Goal: Task Accomplishment & Management: Use online tool/utility

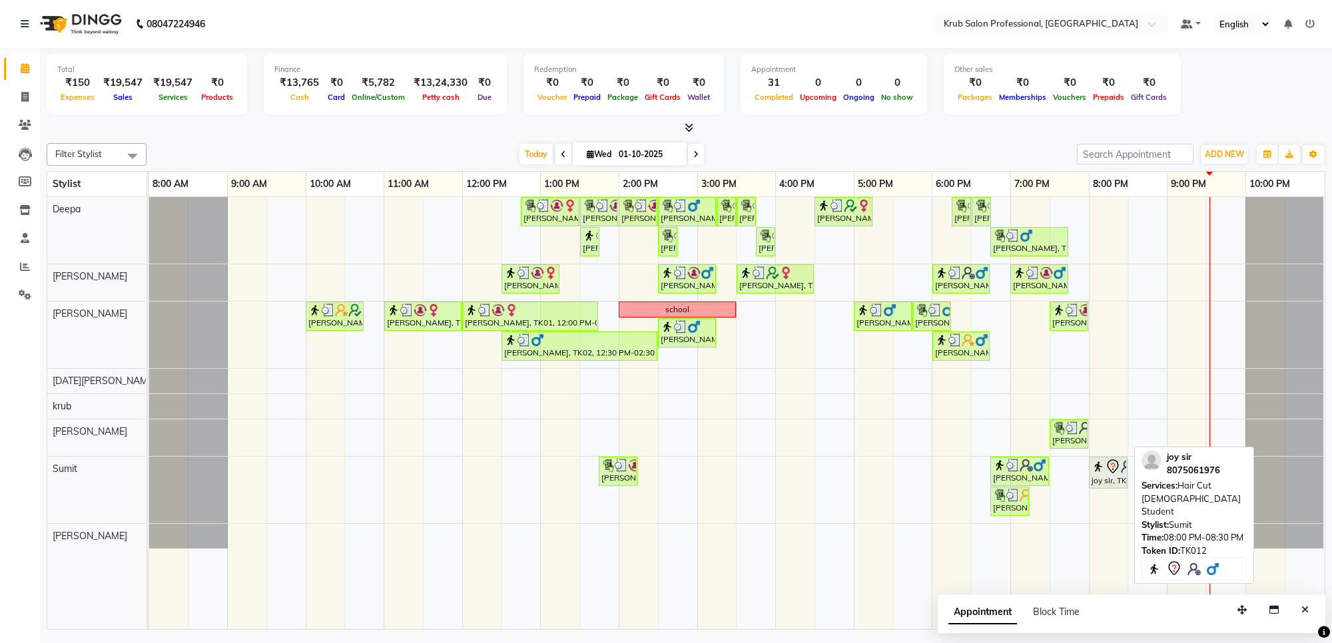
click at [1117, 484] on div "joy sir, TK12, 08:00 PM-08:30 PM, Hair Cut [DEMOGRAPHIC_DATA] Student" at bounding box center [1108, 473] width 36 height 28
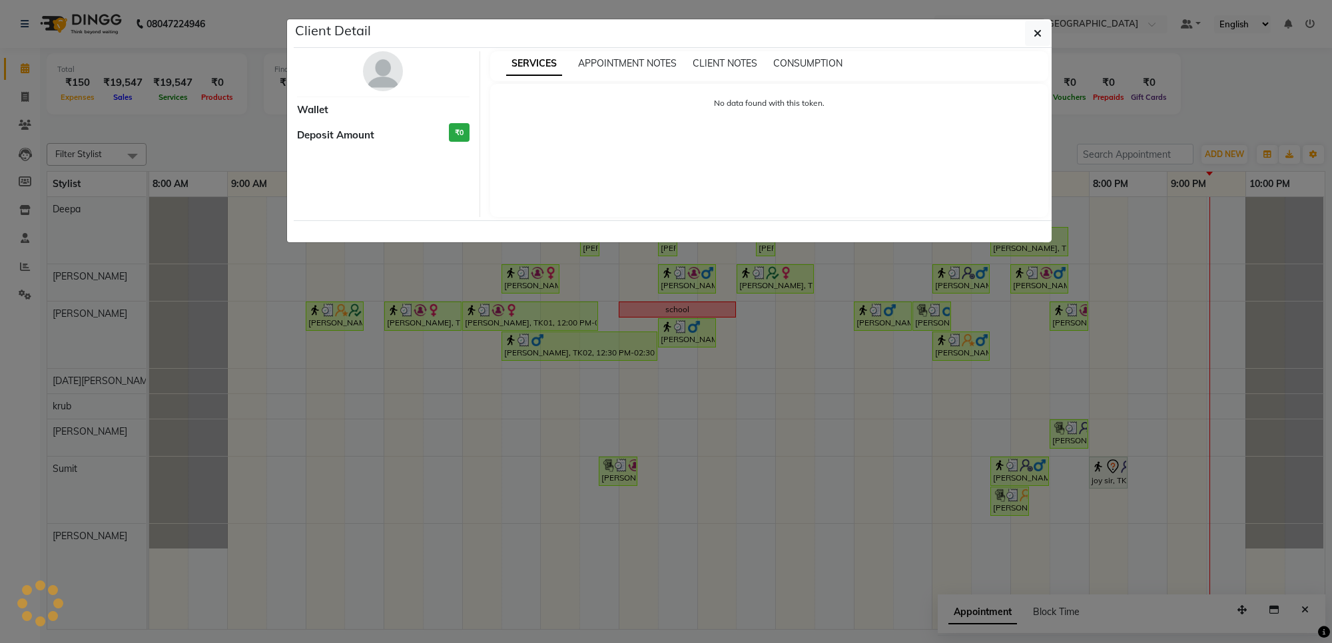
select select "7"
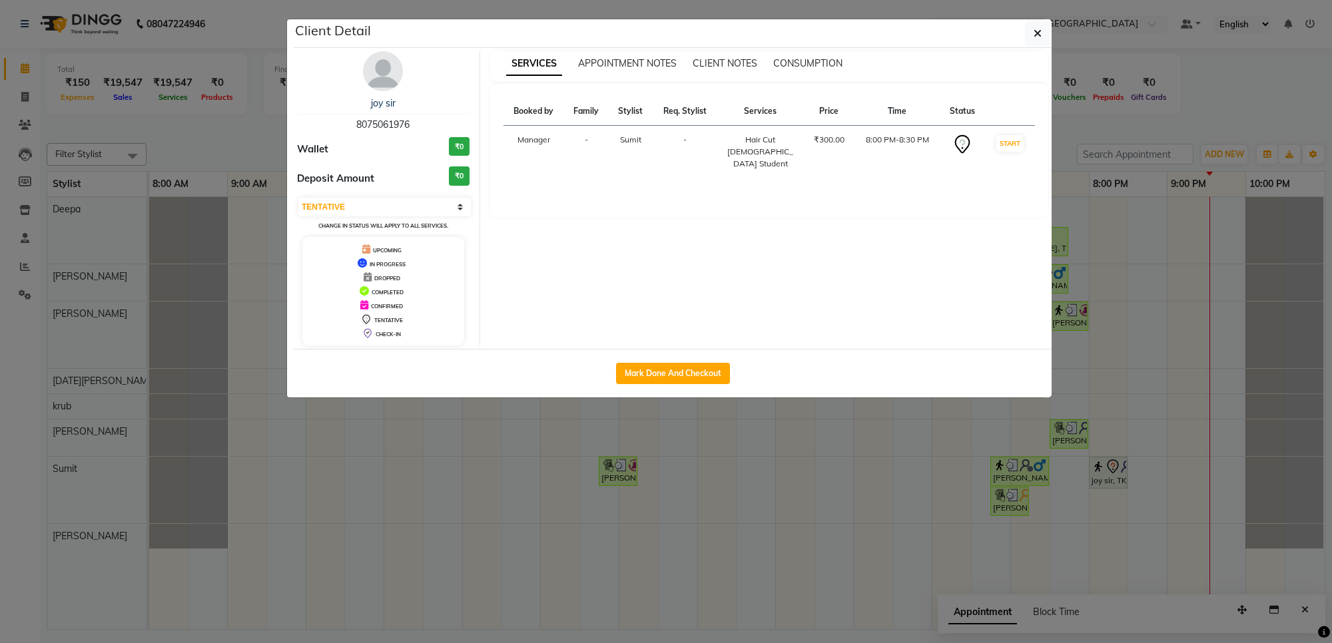
click at [671, 362] on div "Mark Done And Checkout" at bounding box center [673, 373] width 758 height 49
click at [664, 380] on button "Mark Done And Checkout" at bounding box center [673, 373] width 114 height 21
select select "service"
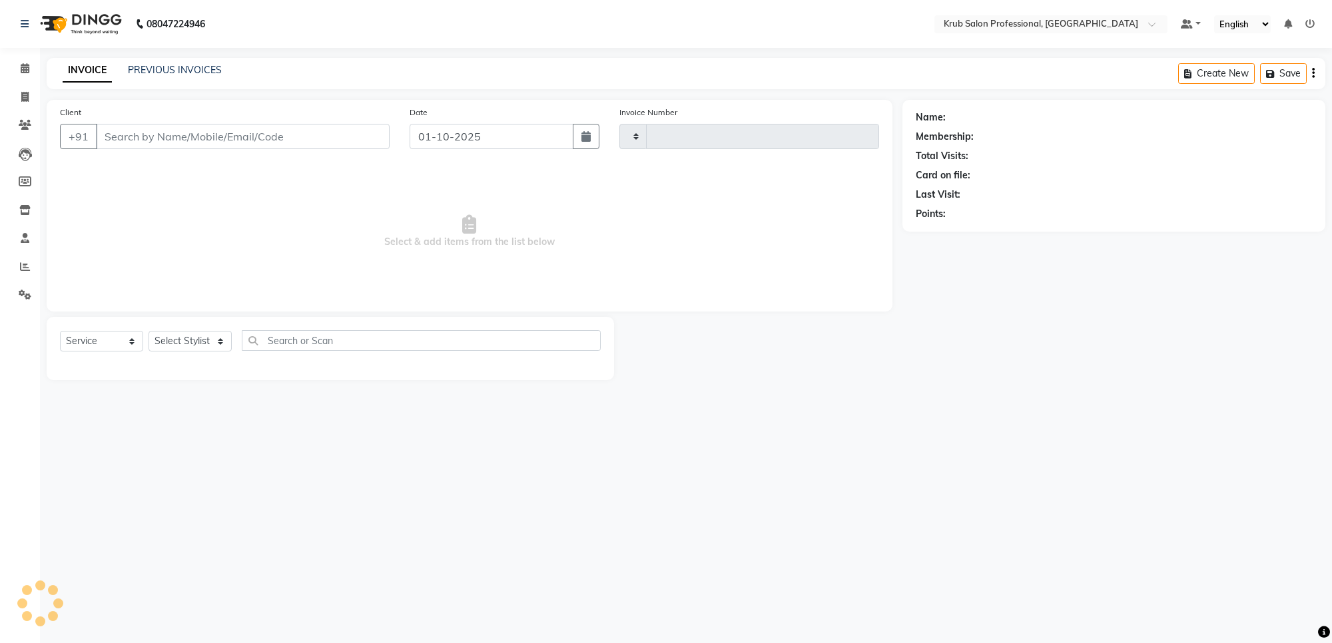
type input "1432"
select select "7490"
type input "8075061976"
select select "92158"
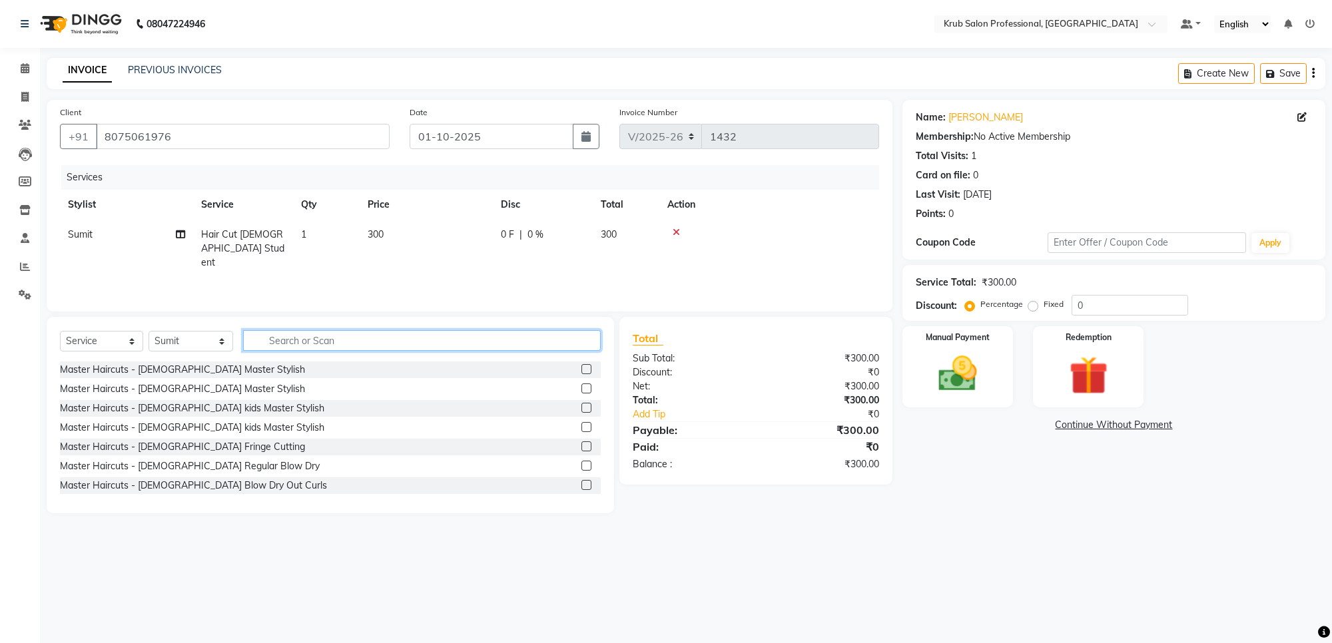
click at [315, 338] on input "text" at bounding box center [421, 340] width 357 height 21
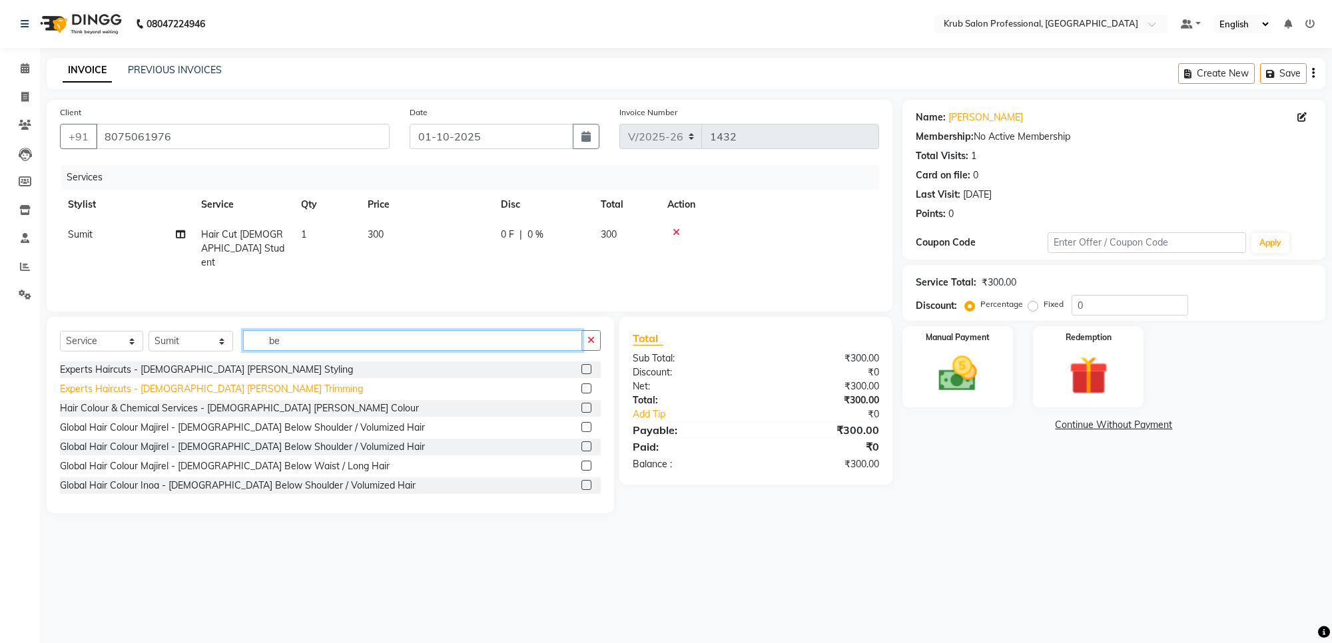
type input "be"
click at [216, 385] on div "Experts Haircuts - [DEMOGRAPHIC_DATA] [PERSON_NAME] Trimming" at bounding box center [211, 389] width 303 height 14
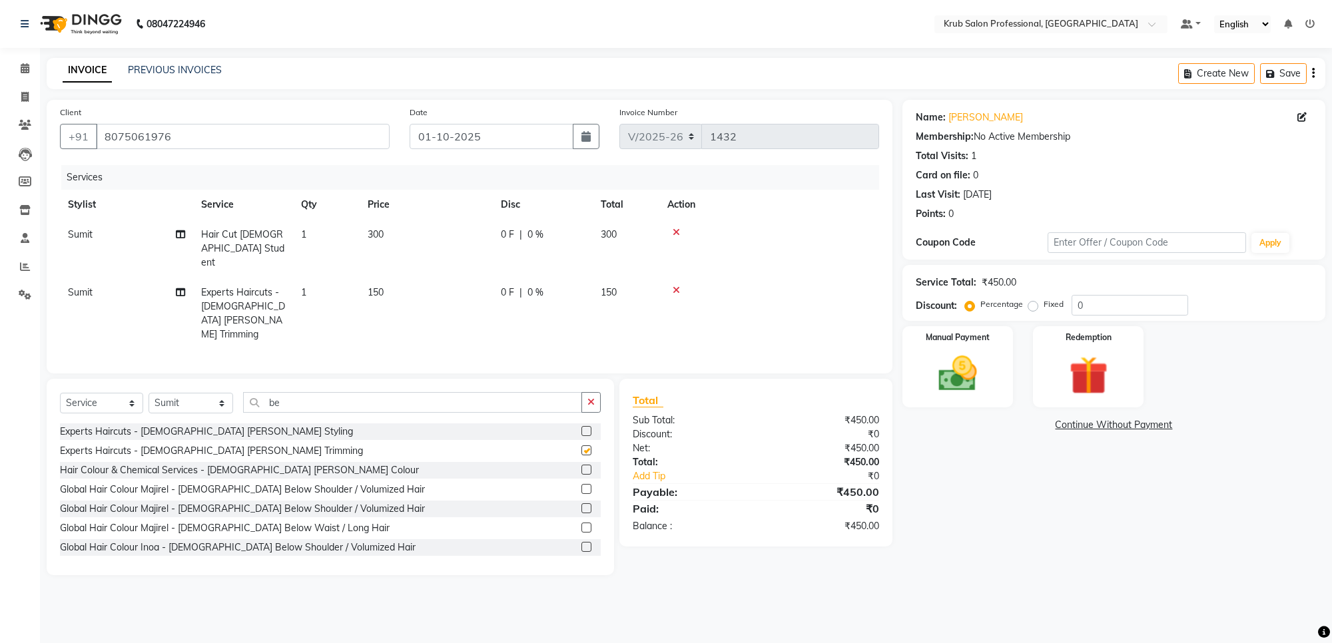
checkbox input "false"
click at [968, 340] on label "Manual Payment" at bounding box center [958, 336] width 67 height 13
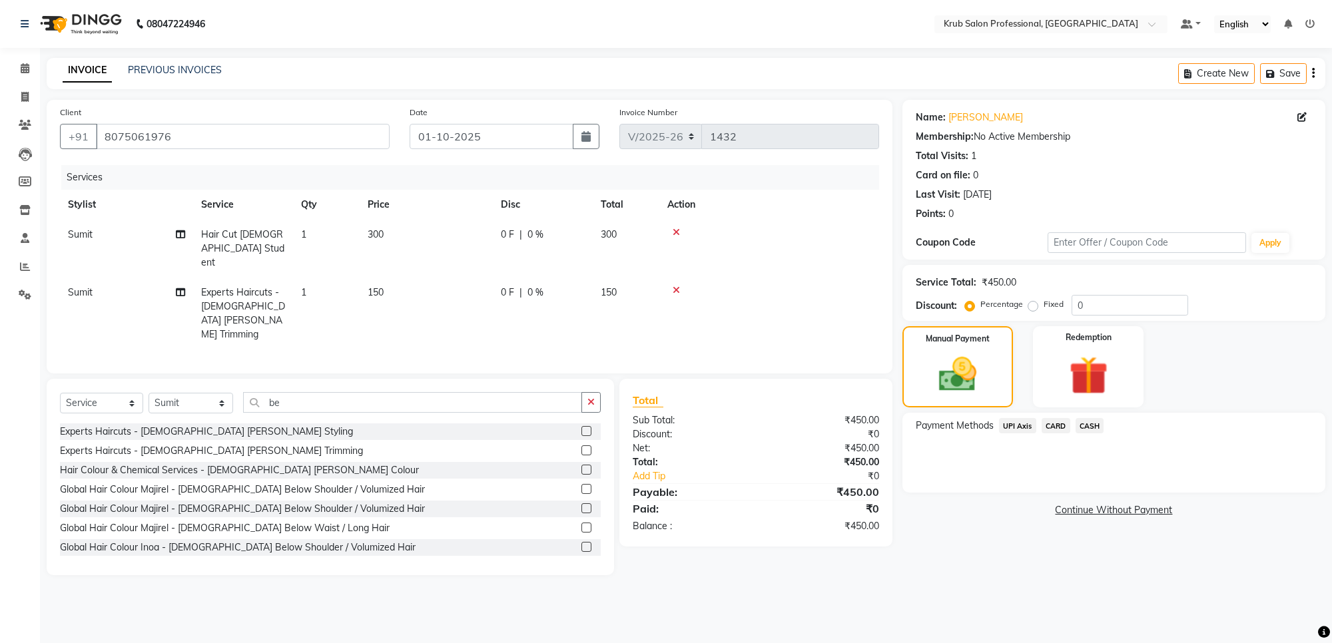
click at [1013, 428] on span "UPI Axis" at bounding box center [1017, 425] width 37 height 15
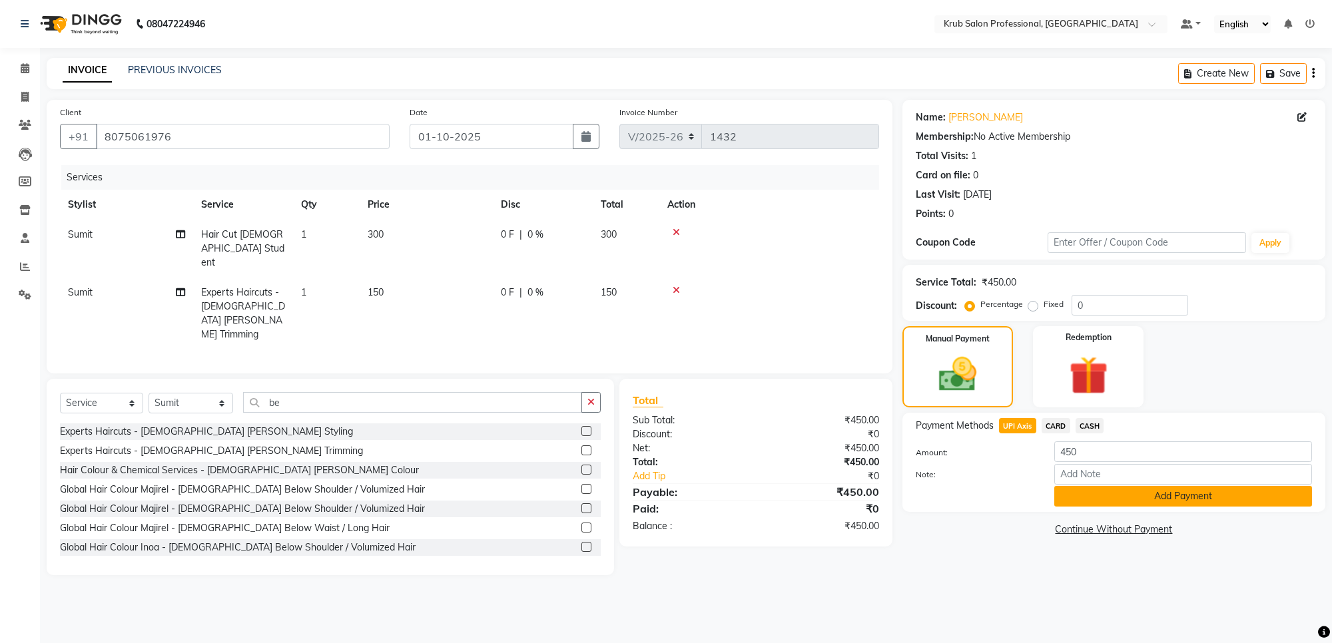
click at [1090, 488] on button "Add Payment" at bounding box center [1183, 496] width 258 height 21
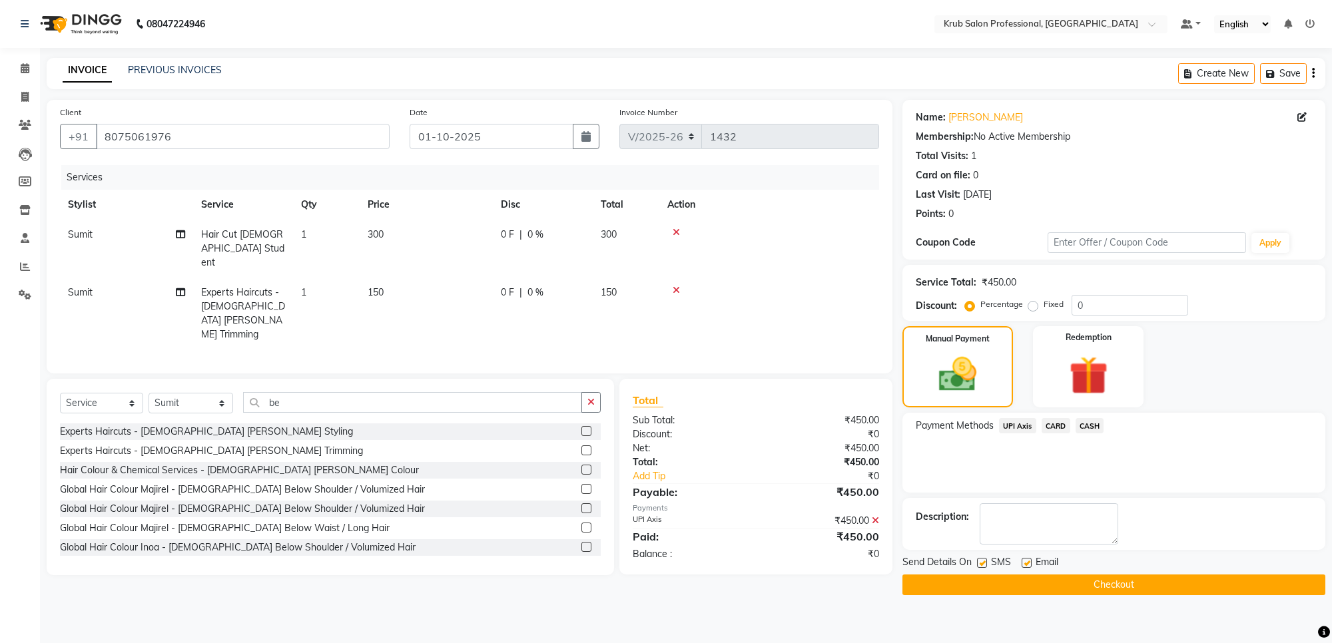
click at [1032, 585] on button "Checkout" at bounding box center [1114, 585] width 423 height 21
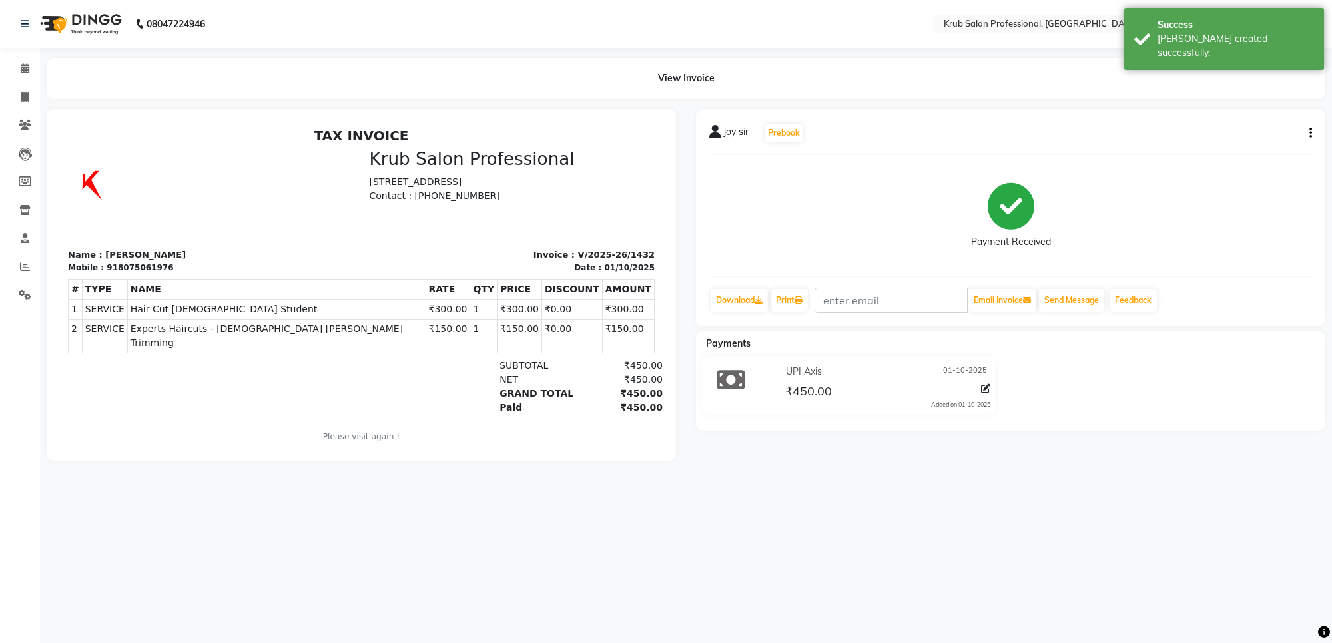
select select "service"
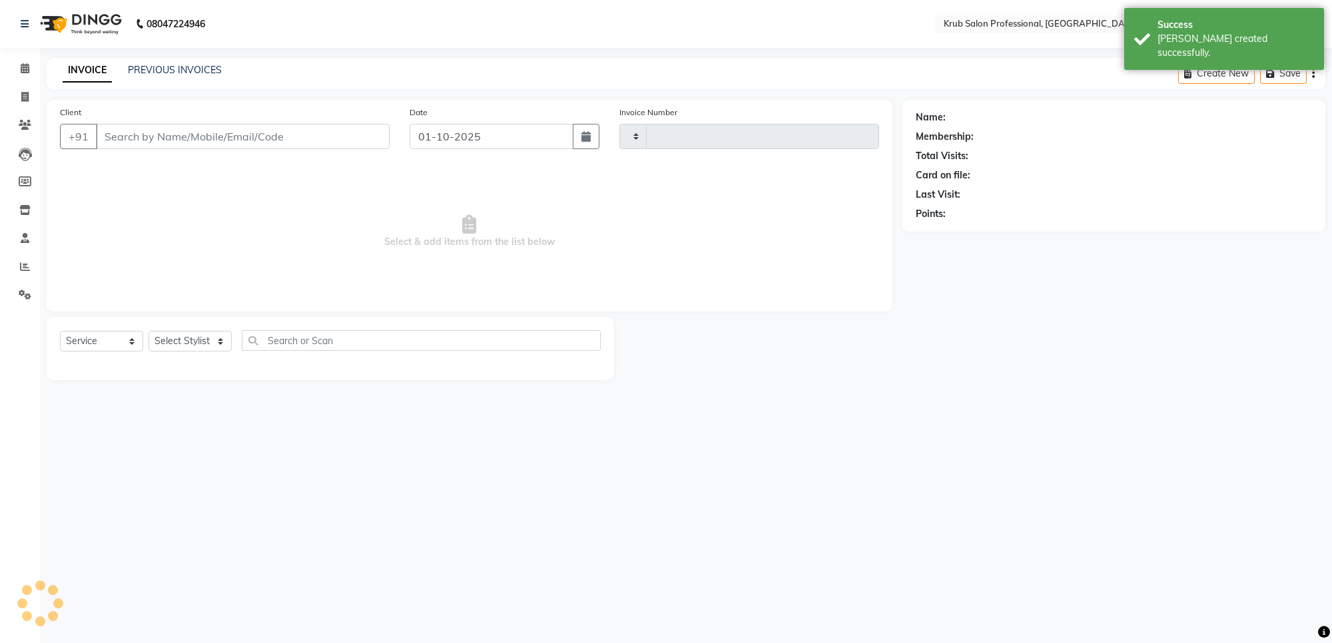
type input "1433"
select select "7490"
type input "8075061976"
select select "92158"
